Goal: Task Accomplishment & Management: Manage account settings

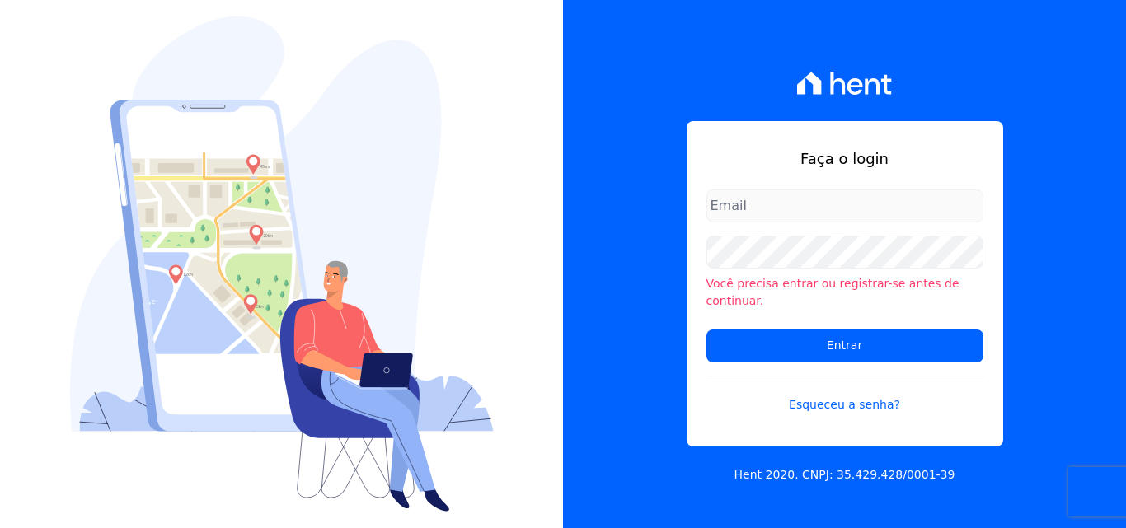
type input "[EMAIL_ADDRESS][DOMAIN_NAME]"
click at [909, 212] on input "[EMAIL_ADDRESS][DOMAIN_NAME]" at bounding box center [844, 206] width 277 height 33
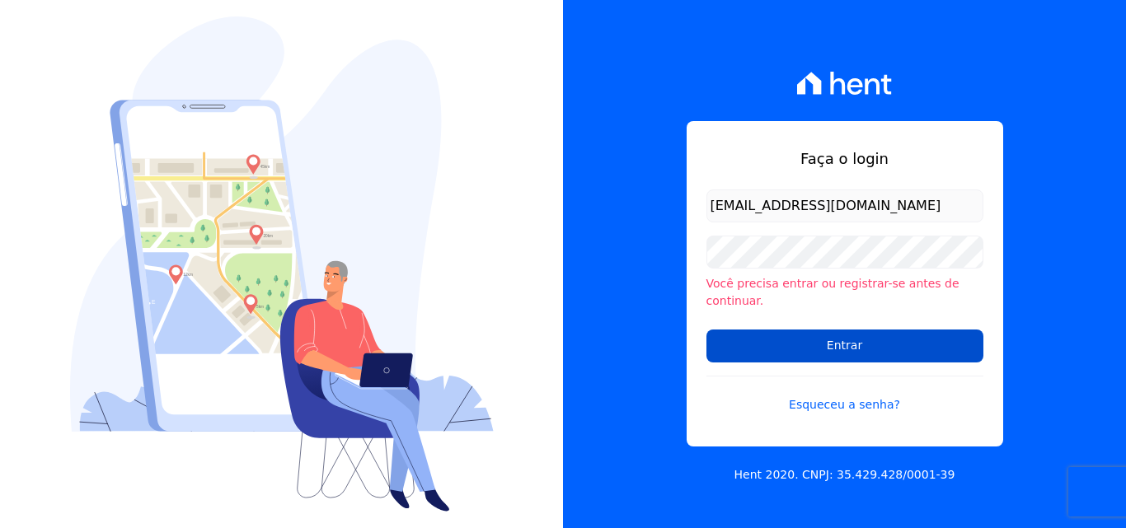
click at [827, 330] on input "Entrar" at bounding box center [844, 346] width 277 height 33
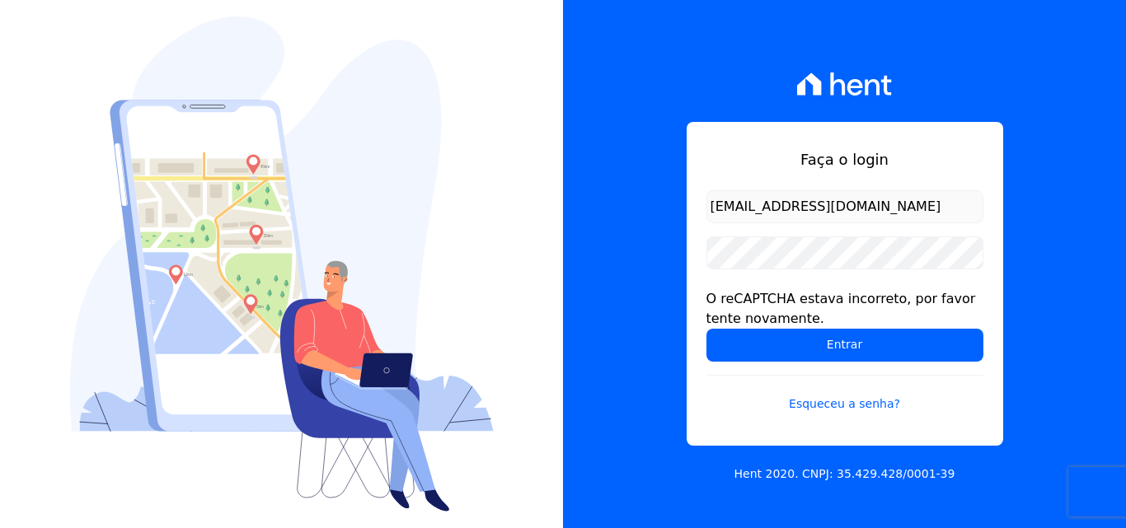
click at [923, 208] on input "[EMAIL_ADDRESS][DOMAIN_NAME]" at bounding box center [844, 206] width 277 height 33
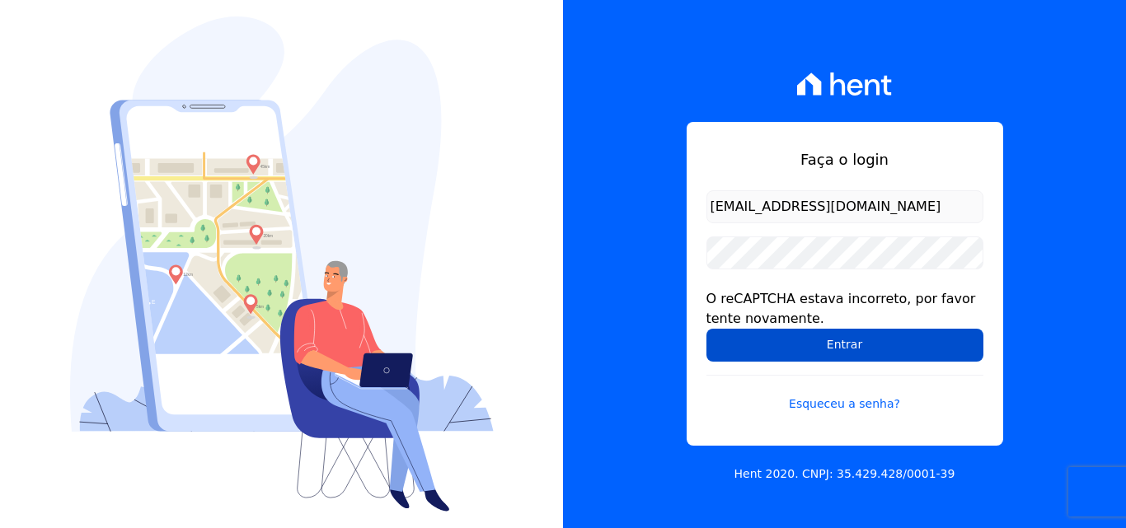
click at [869, 349] on input "Entrar" at bounding box center [844, 345] width 277 height 33
